Goal: Transaction & Acquisition: Purchase product/service

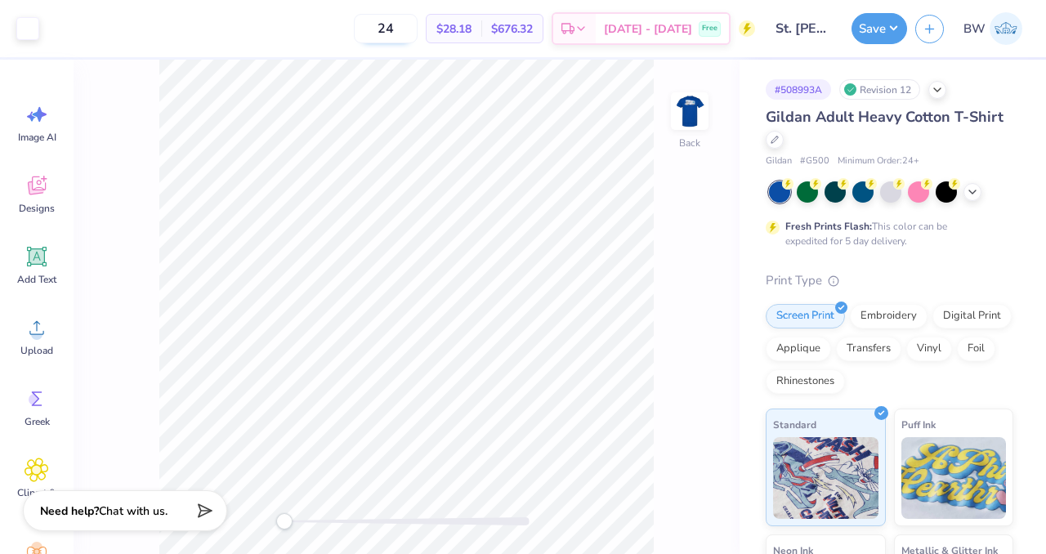
click at [417, 30] on input "24" at bounding box center [386, 28] width 64 height 29
type input "2"
type input "4"
type input "3"
type input "25"
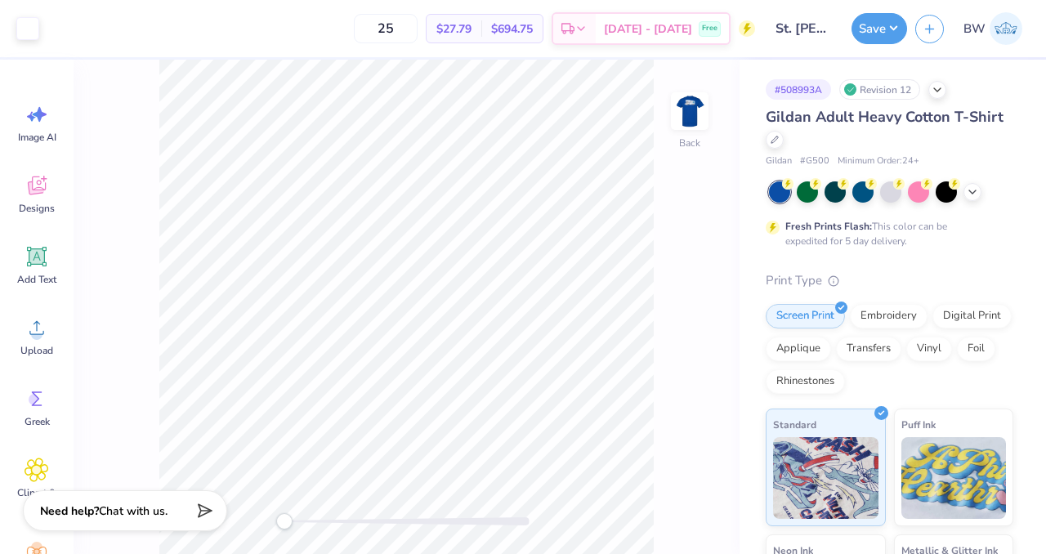
click at [274, 14] on div "25 $27.79 Per Item $694.75 Total Est. Delivery [DATE] - [DATE] Free" at bounding box center [400, 28] width 707 height 57
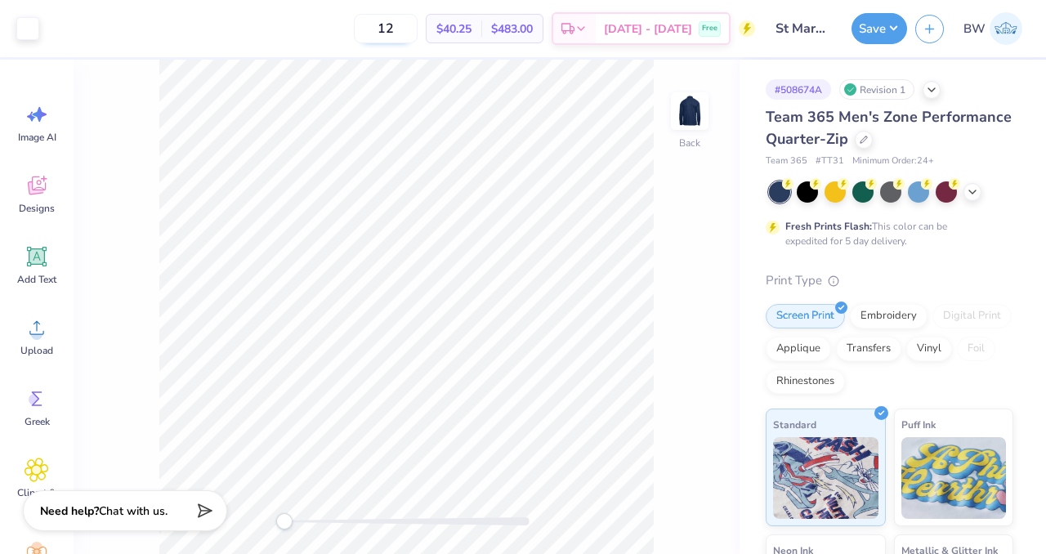
click at [417, 33] on input "12" at bounding box center [386, 28] width 64 height 29
type input "1"
type input "25"
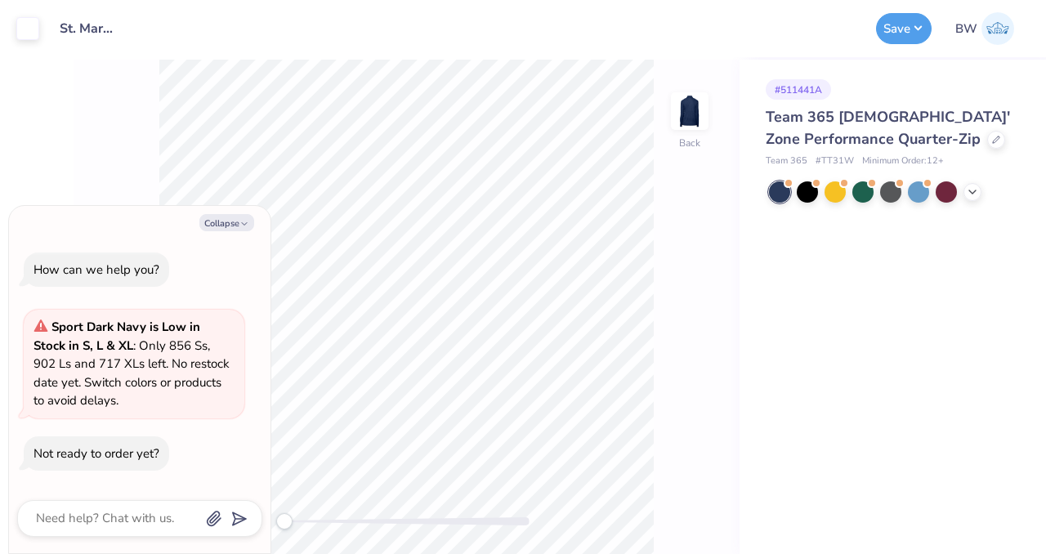
type textarea "x"
